Goal: Register for event/course

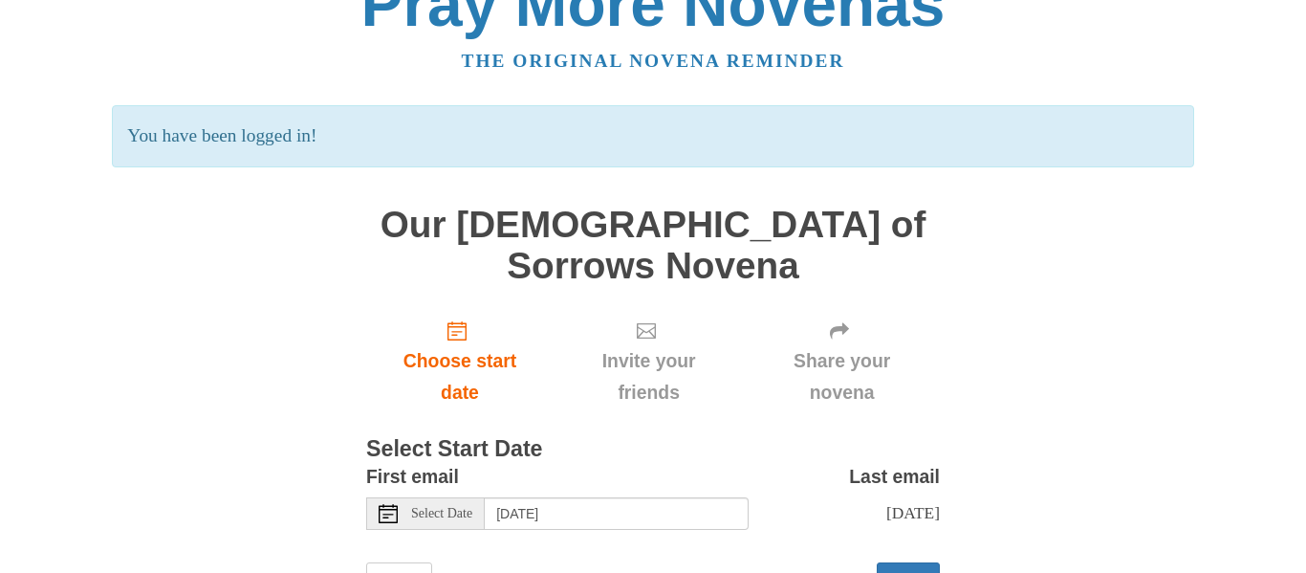
scroll to position [89, 0]
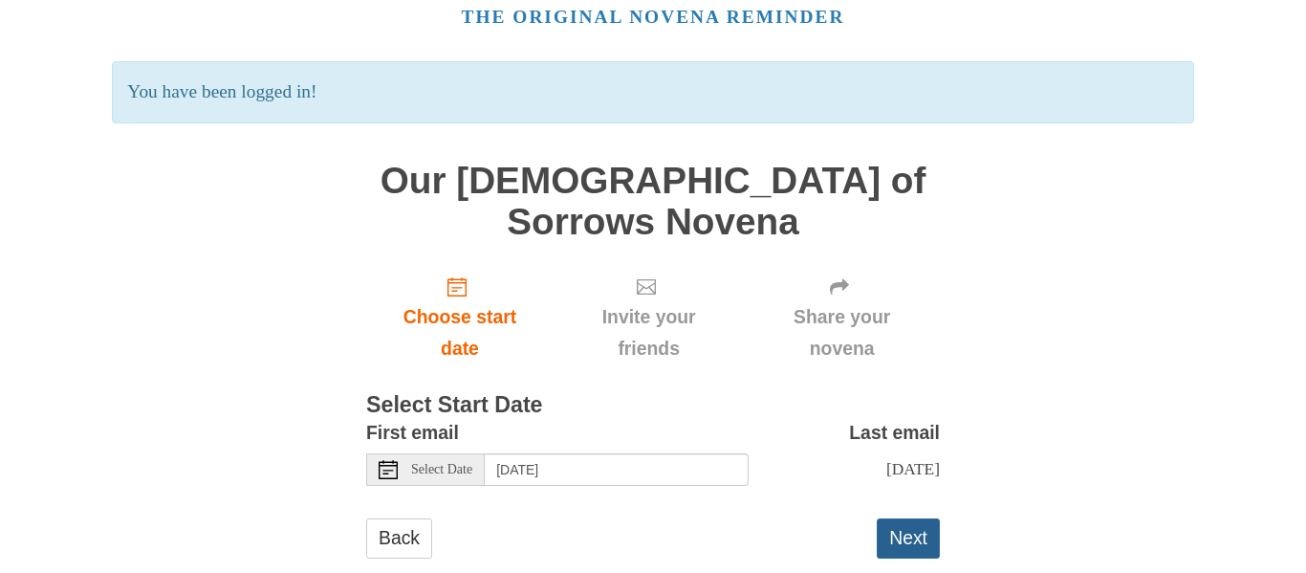
click at [901, 518] on button "Next" at bounding box center [908, 537] width 63 height 39
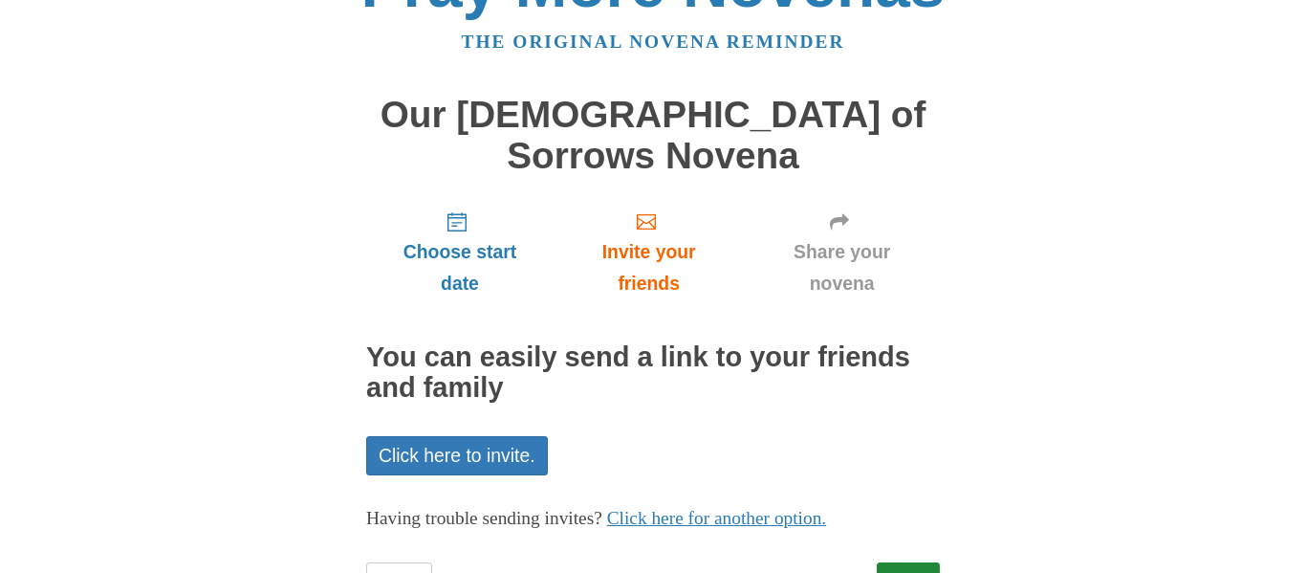
scroll to position [108, 0]
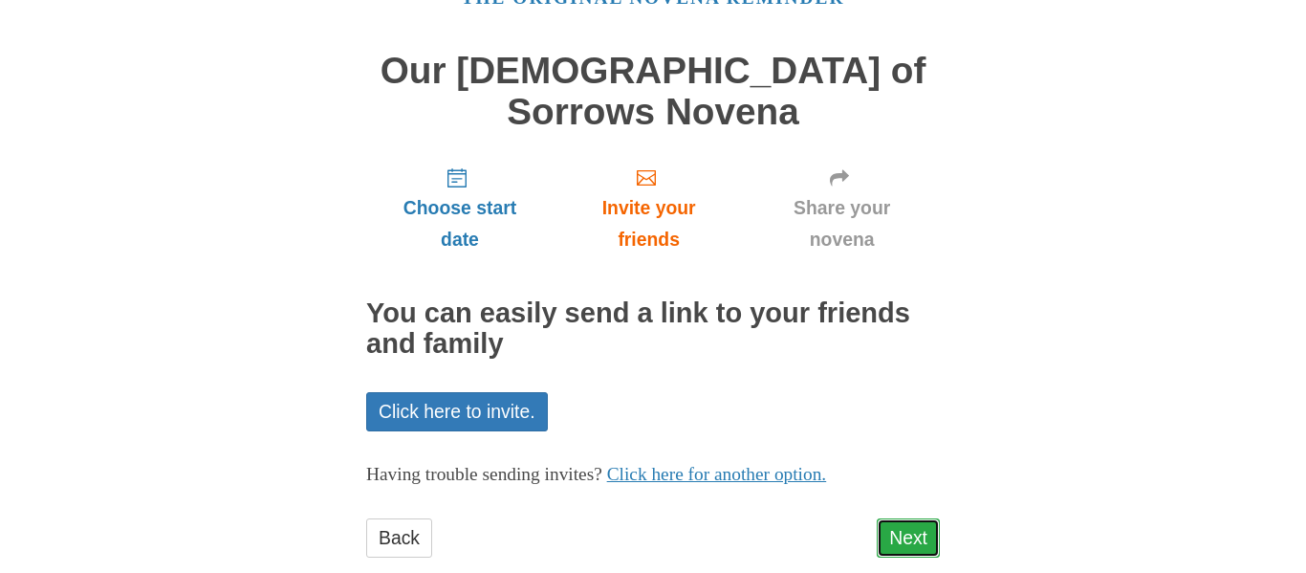
click at [911, 518] on link "Next" at bounding box center [908, 537] width 63 height 39
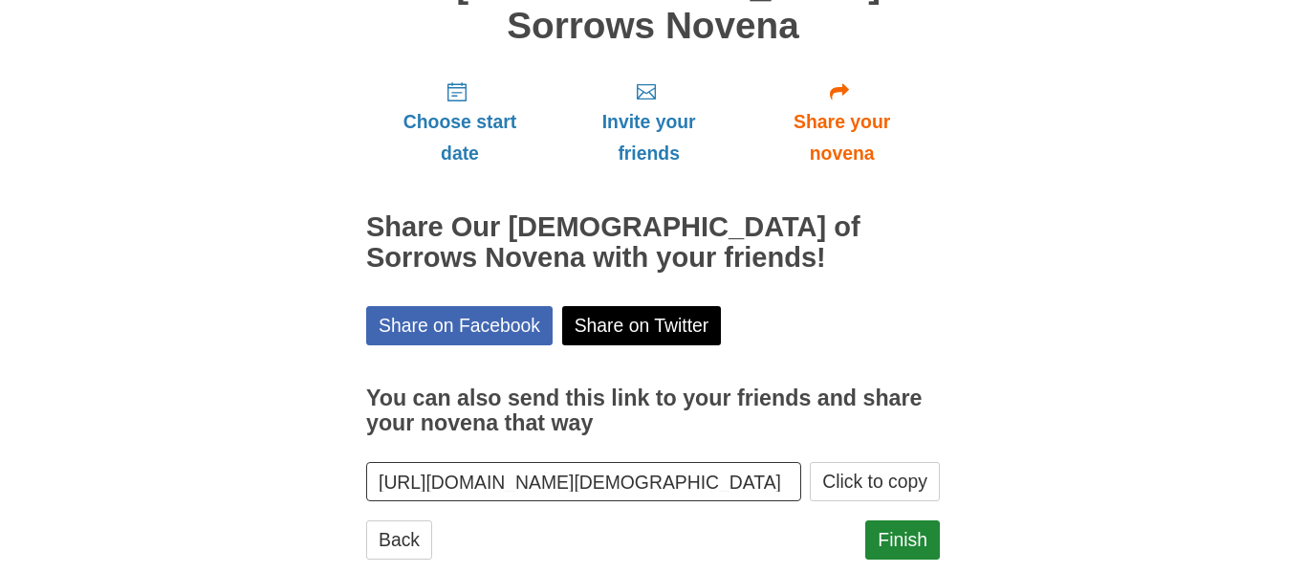
scroll to position [195, 0]
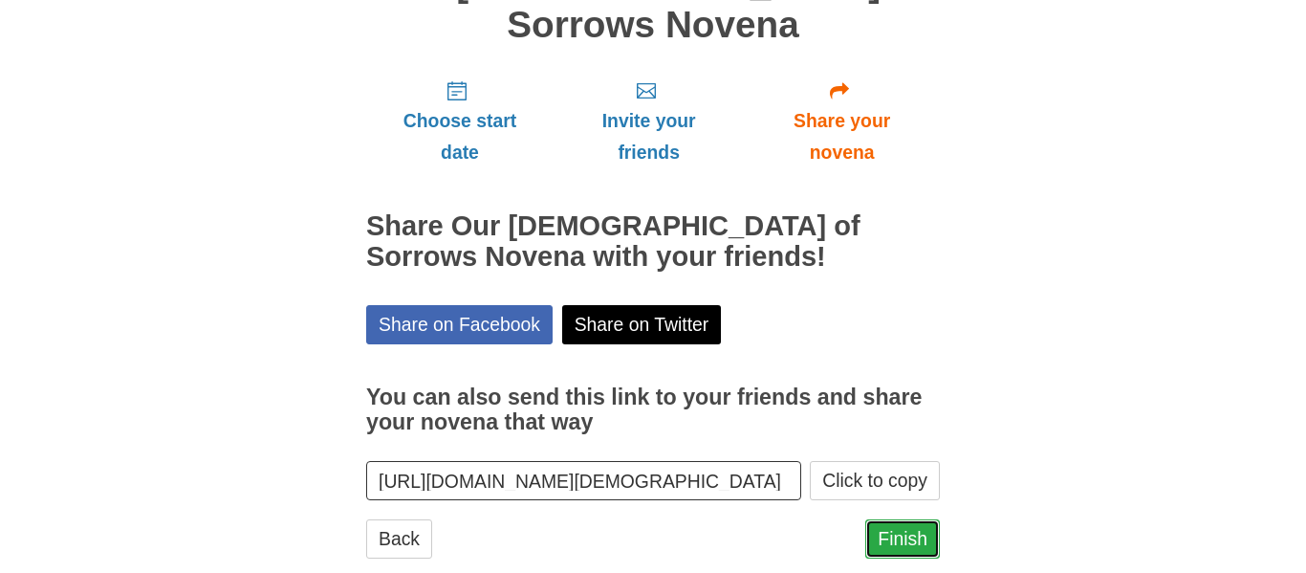
click at [897, 519] on link "Finish" at bounding box center [902, 538] width 75 height 39
